Goal: Navigation & Orientation: Find specific page/section

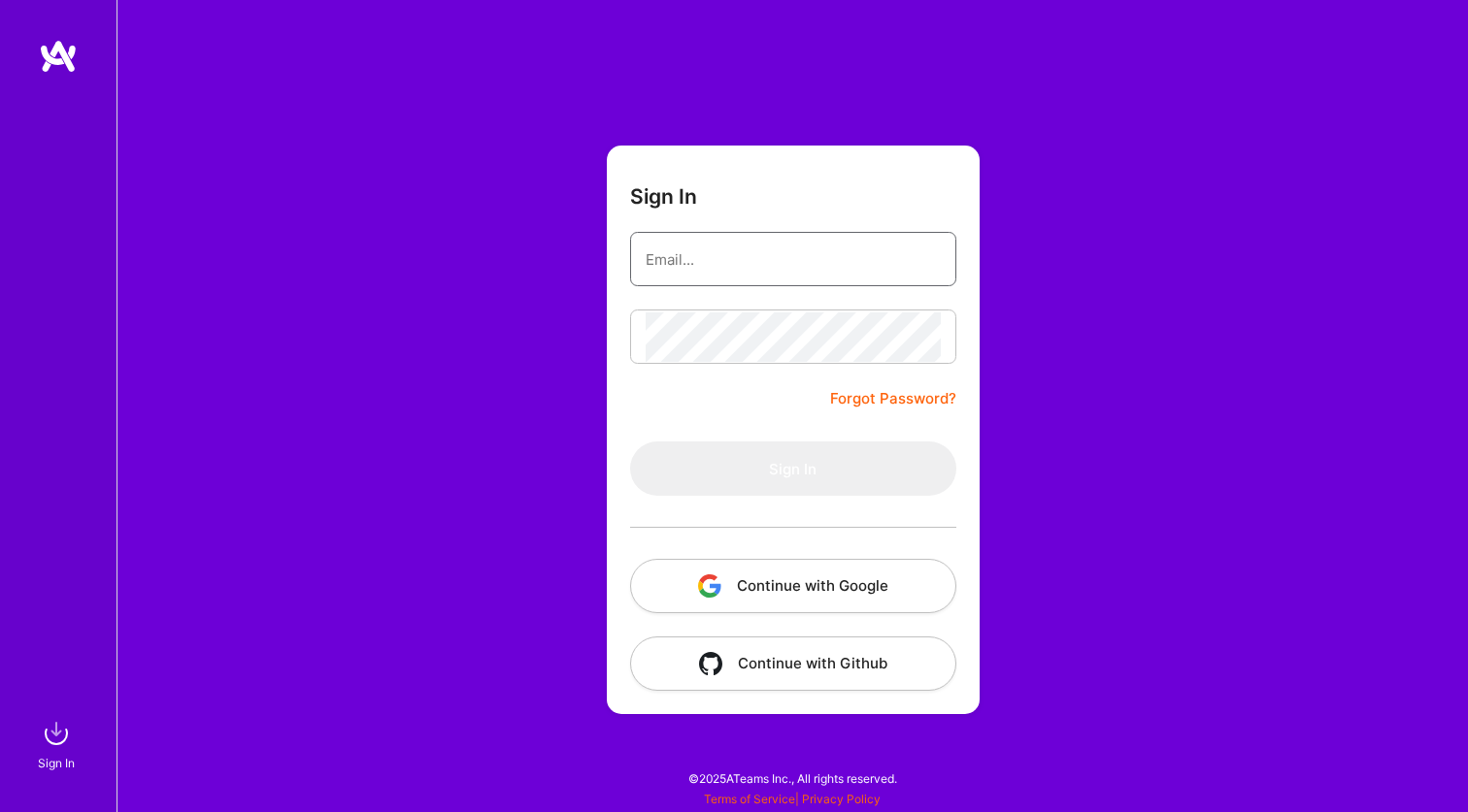
type input "w@[DOMAIN_NAME]"
click at [793, 469] on button "Sign In" at bounding box center [793, 468] width 326 height 55
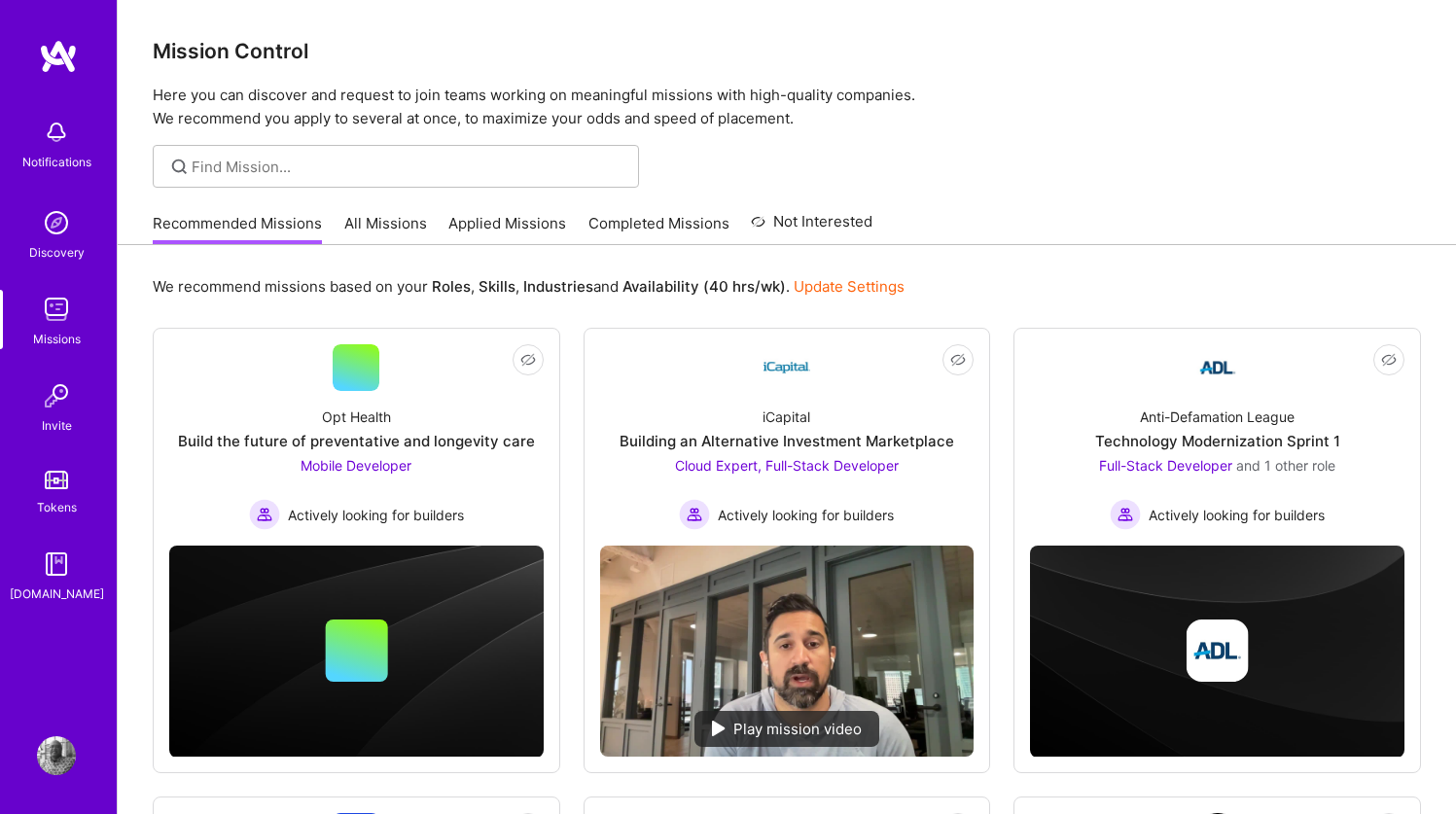
click at [381, 226] on link "All Missions" at bounding box center [385, 229] width 82 height 32
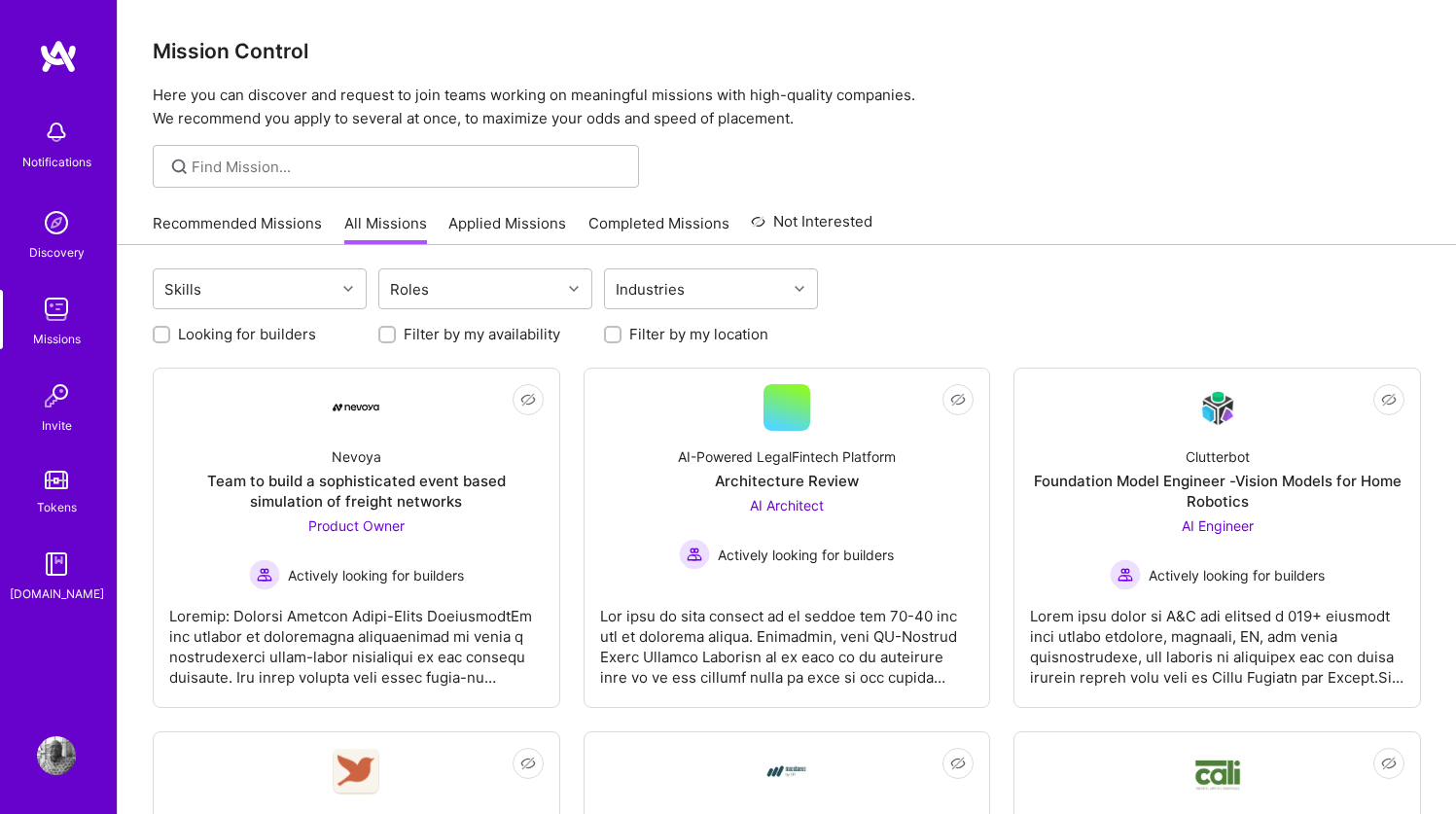
click at [240, 221] on link "Recommended Missions" at bounding box center [238, 229] width 169 height 32
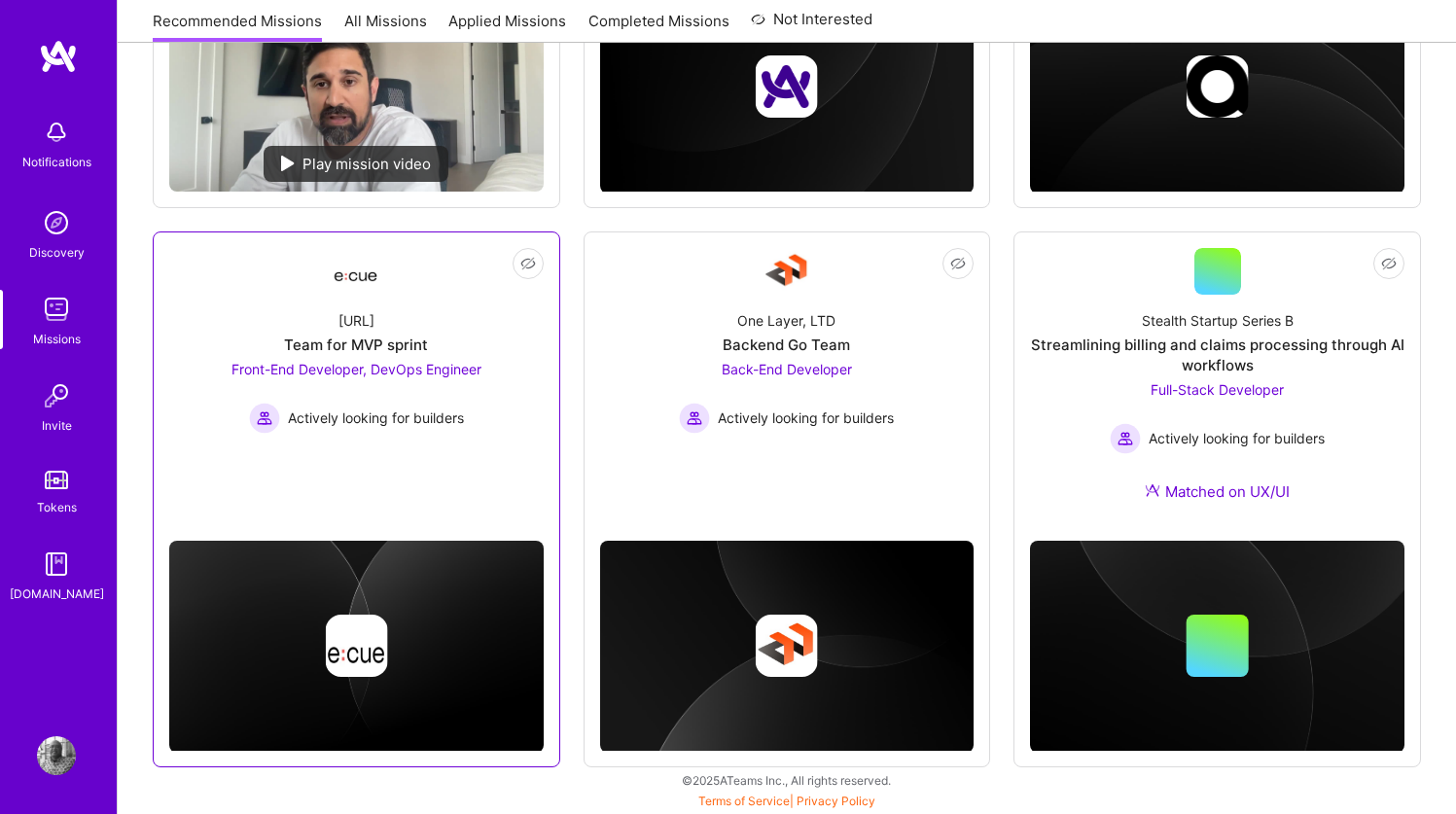
scroll to position [1033, 0]
